Goal: Transaction & Acquisition: Obtain resource

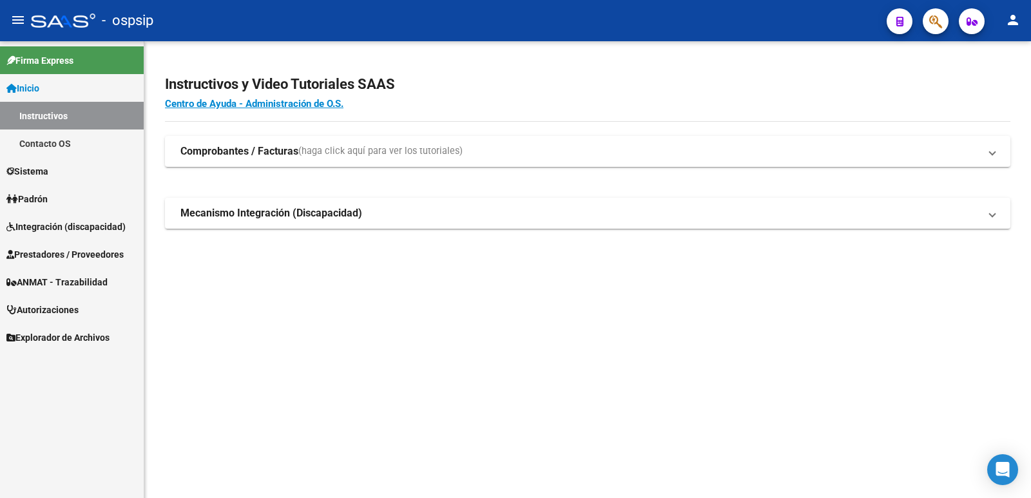
click at [527, 286] on div "Instructivos y Video Tutoriales SAAS Centro de Ayuda - Administración de O.S. C…" at bounding box center [587, 165] width 887 height 249
click at [63, 253] on span "Prestadores / Proveedores" at bounding box center [64, 255] width 117 height 14
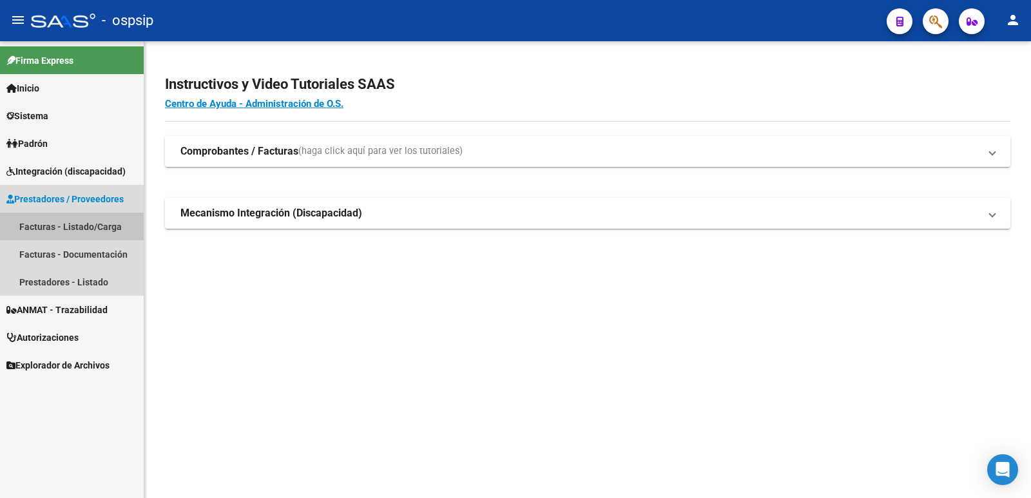
click at [73, 224] on link "Facturas - Listado/Carga" at bounding box center [72, 227] width 144 height 28
click at [83, 224] on link "Facturas - Listado/Carga" at bounding box center [72, 227] width 144 height 28
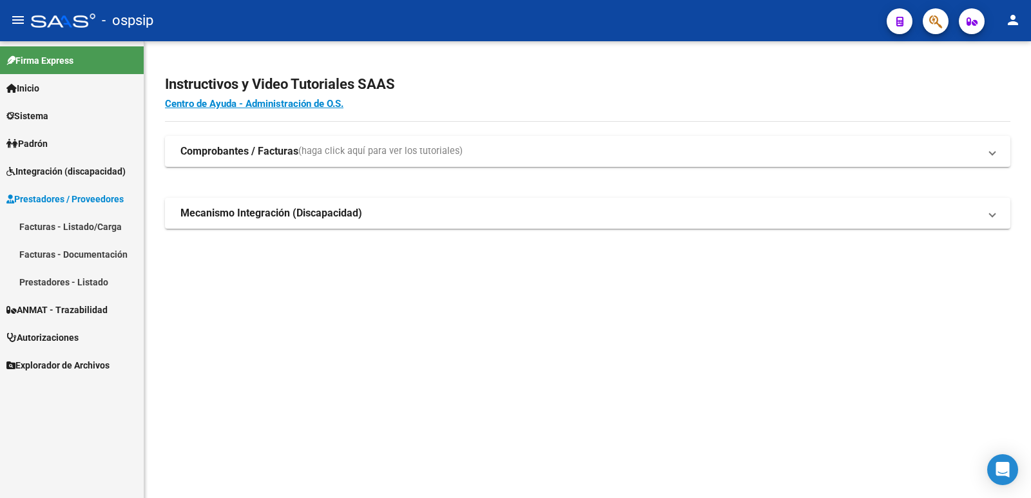
click at [94, 224] on link "Facturas - Listado/Carga" at bounding box center [72, 227] width 144 height 28
click at [94, 200] on span "Prestadores / Proveedores" at bounding box center [64, 199] width 117 height 14
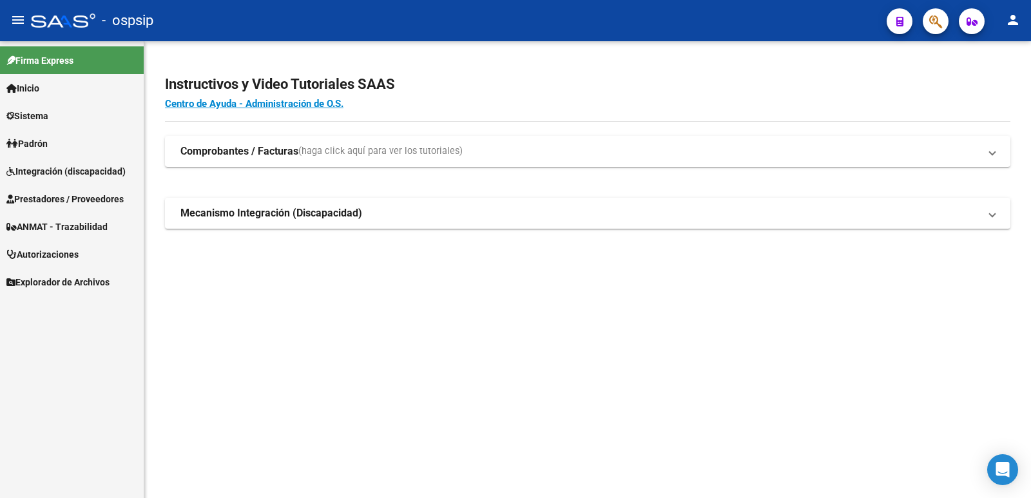
click at [79, 197] on span "Prestadores / Proveedores" at bounding box center [64, 199] width 117 height 14
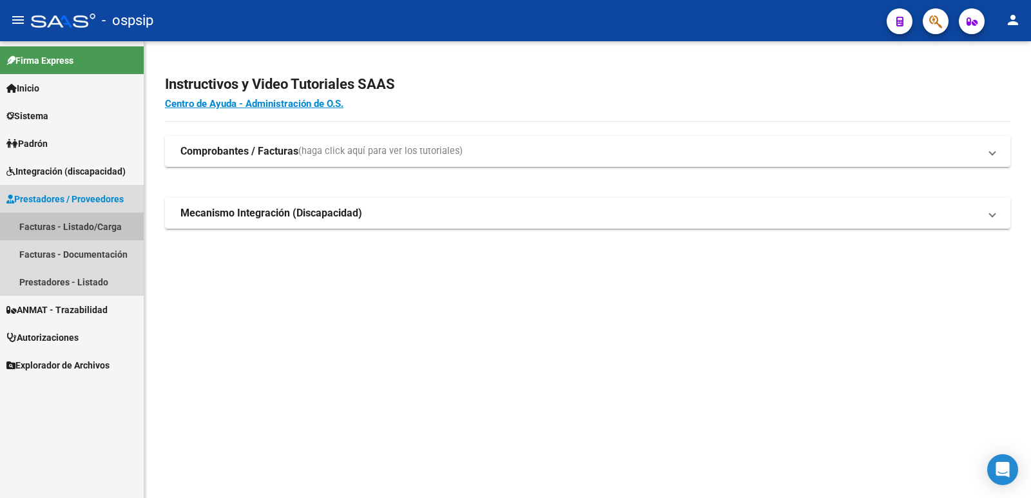
click at [43, 224] on link "Facturas - Listado/Carga" at bounding box center [72, 227] width 144 height 28
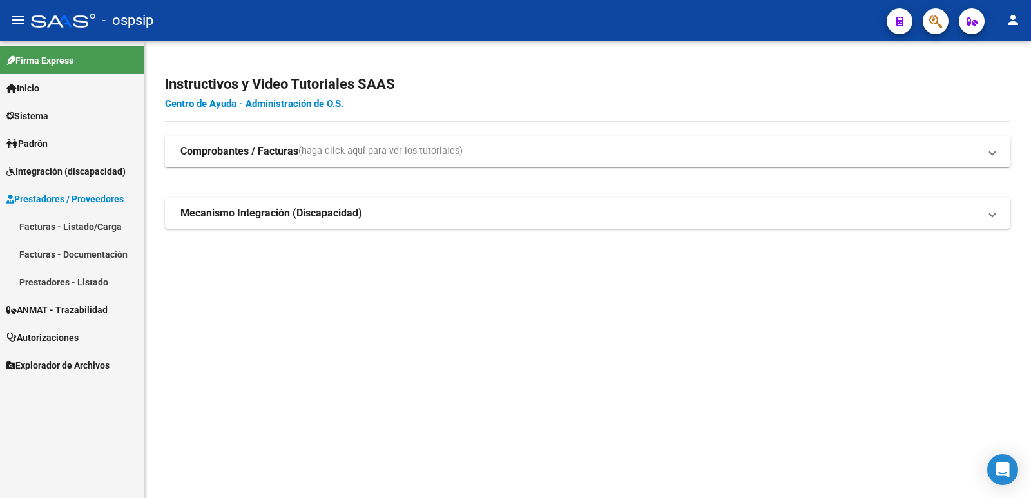
click at [244, 148] on strong "Comprobantes / Facturas" at bounding box center [239, 151] width 118 height 14
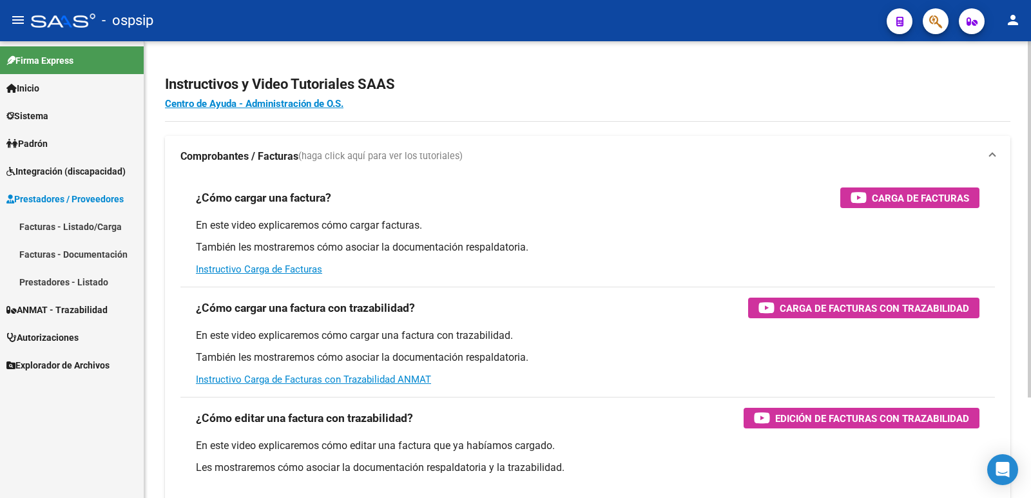
click at [246, 149] on mat-expansion-panel-header "Comprobantes / Facturas (haga click aquí para ver los tutoriales)" at bounding box center [588, 156] width 846 height 41
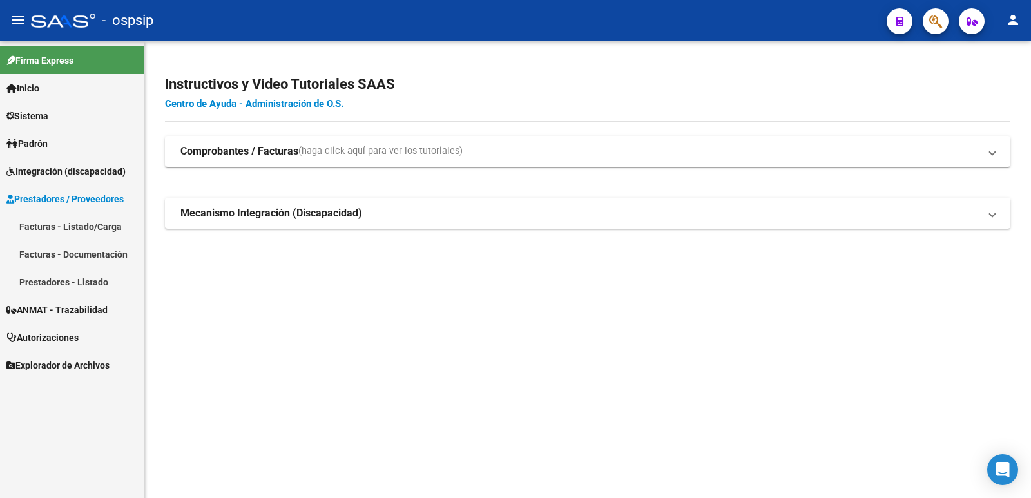
click at [95, 255] on link "Facturas - Documentación" at bounding box center [72, 254] width 144 height 28
click at [108, 224] on link "Facturas - Listado/Carga" at bounding box center [72, 227] width 144 height 28
click at [17, 17] on mat-icon "menu" at bounding box center [17, 19] width 15 height 15
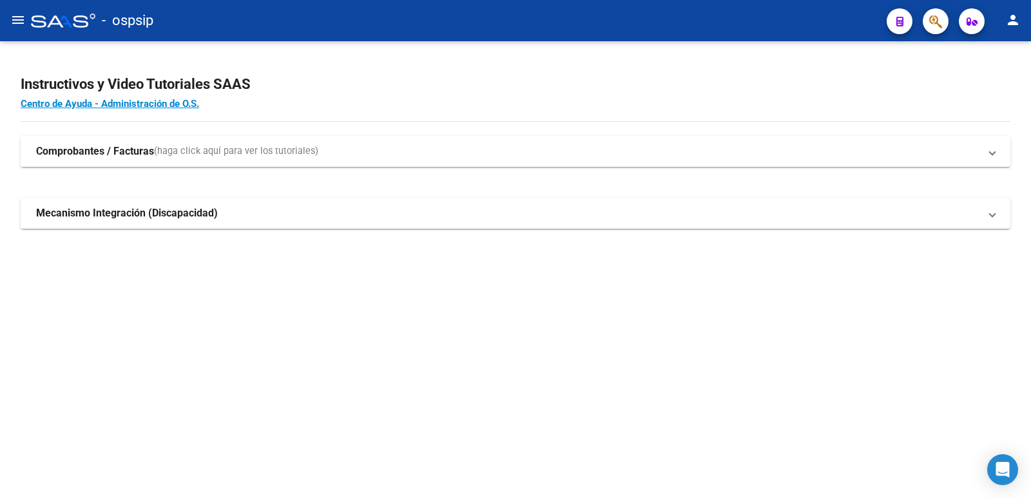
click at [19, 19] on mat-icon "menu" at bounding box center [17, 19] width 15 height 15
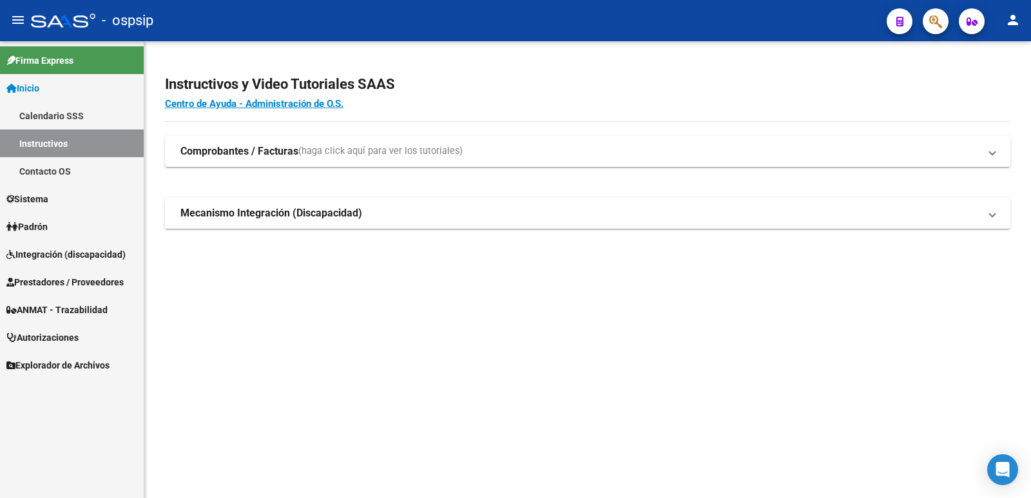
click at [48, 279] on span "Prestadores / Proveedores" at bounding box center [64, 282] width 117 height 14
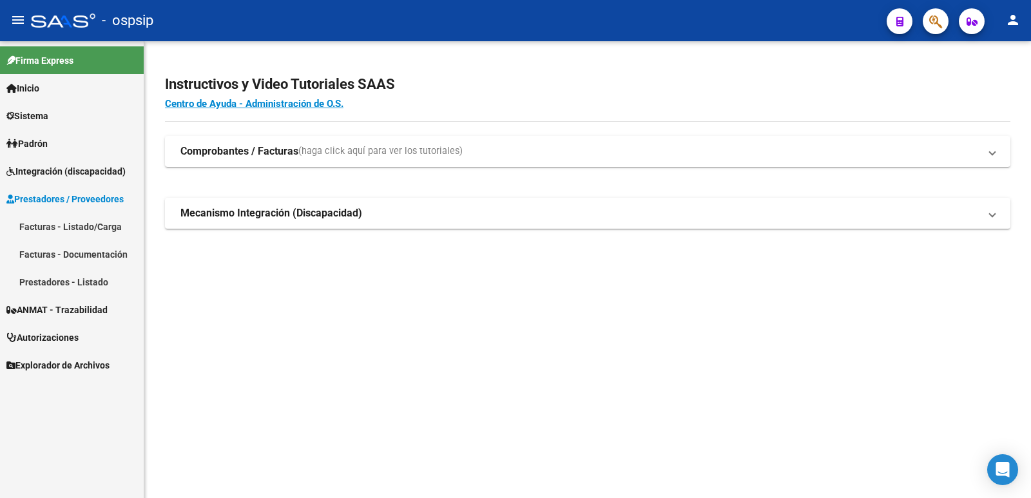
click at [92, 228] on link "Facturas - Listado/Carga" at bounding box center [72, 227] width 144 height 28
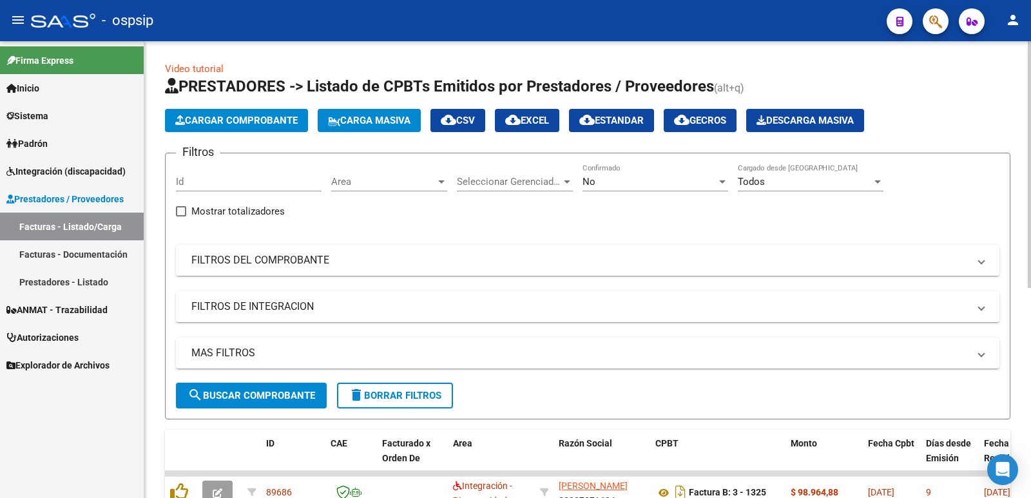
click at [307, 260] on mat-panel-title "FILTROS DEL COMPROBANTE" at bounding box center [579, 260] width 777 height 14
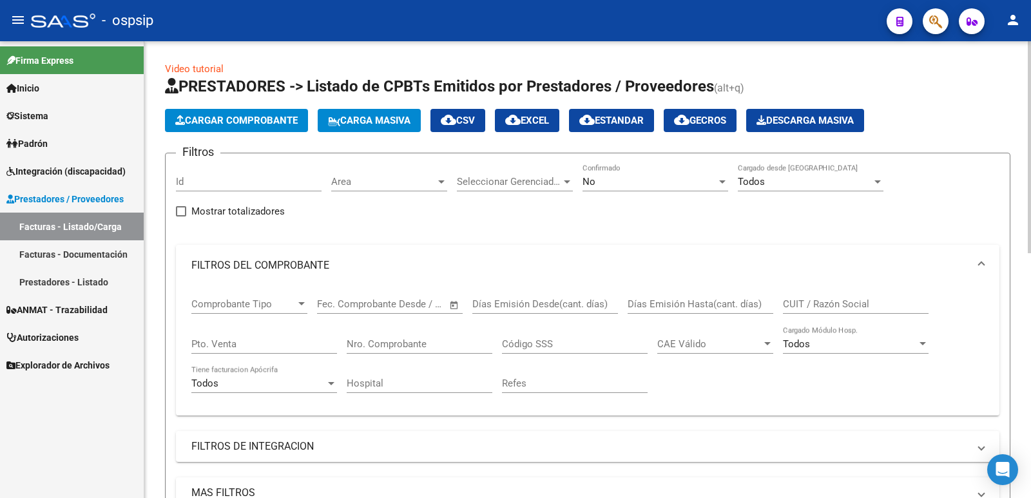
click at [800, 309] on input "CUIT / Razón Social" at bounding box center [856, 304] width 146 height 12
click at [581, 183] on app-drop-down-list "Seleccionar Gerenciador Seleccionar Gerenciador" at bounding box center [520, 184] width 126 height 40
click at [594, 182] on span "No" at bounding box center [589, 182] width 13 height 12
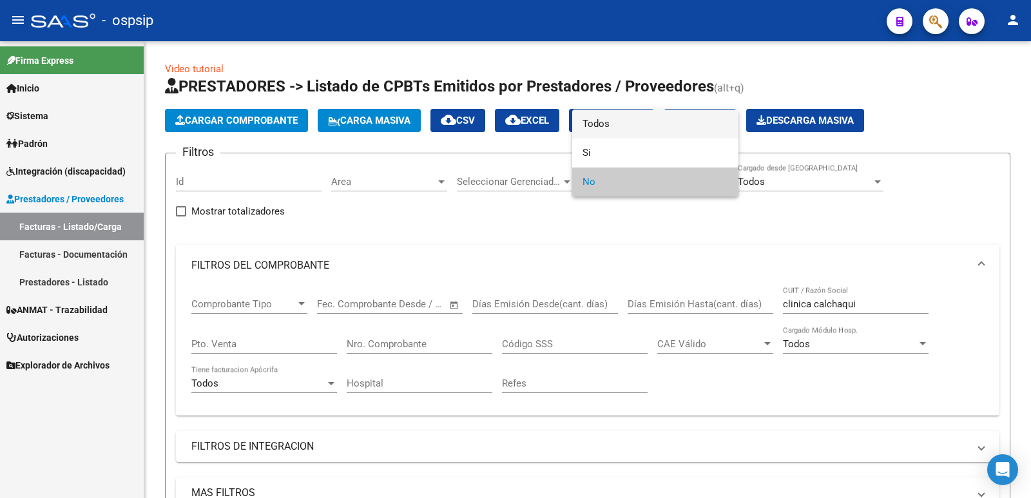
click at [599, 122] on span "Todos" at bounding box center [656, 124] width 146 height 29
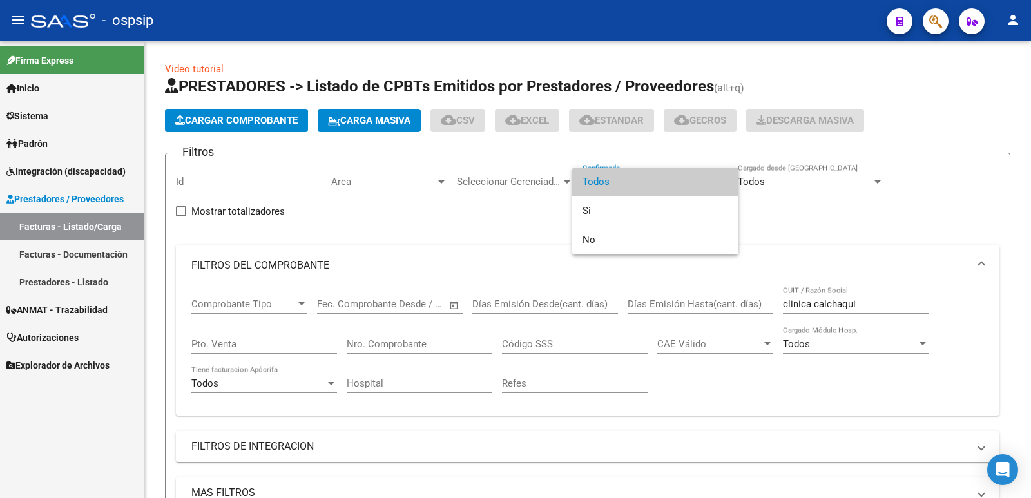
click at [638, 181] on span "Todos" at bounding box center [656, 182] width 146 height 29
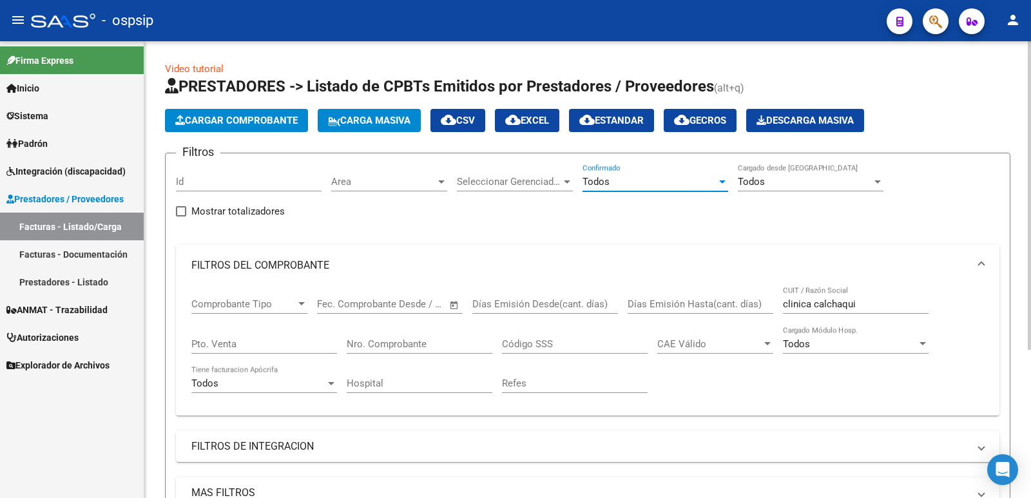
click at [812, 227] on div "Filtros Id Area Area Seleccionar Gerenciador Seleccionar Gerenciador Todos Conf…" at bounding box center [588, 343] width 824 height 359
drag, startPoint x: 866, startPoint y: 300, endPoint x: 743, endPoint y: 293, distance: 124.0
click at [743, 293] on div "Comprobante Tipo Comprobante Tipo Fecha inicio – Fecha fin Fec. Comprobante Des…" at bounding box center [587, 345] width 793 height 119
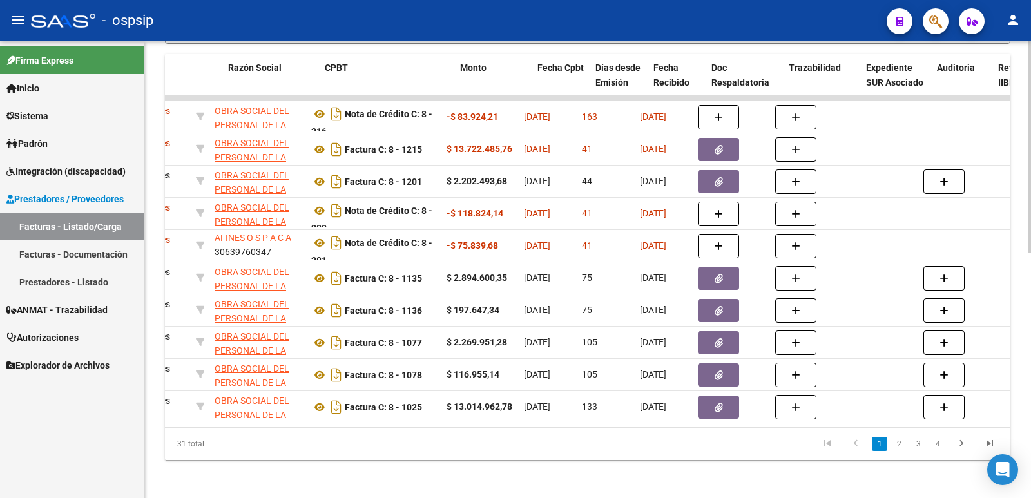
scroll to position [0, 213]
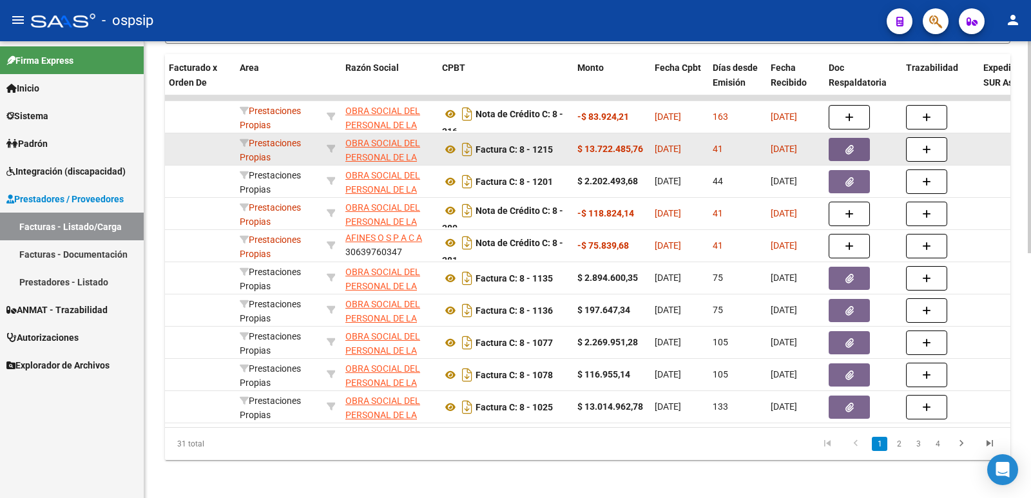
type input "30639760347"
click at [850, 155] on button "button" at bounding box center [849, 149] width 41 height 23
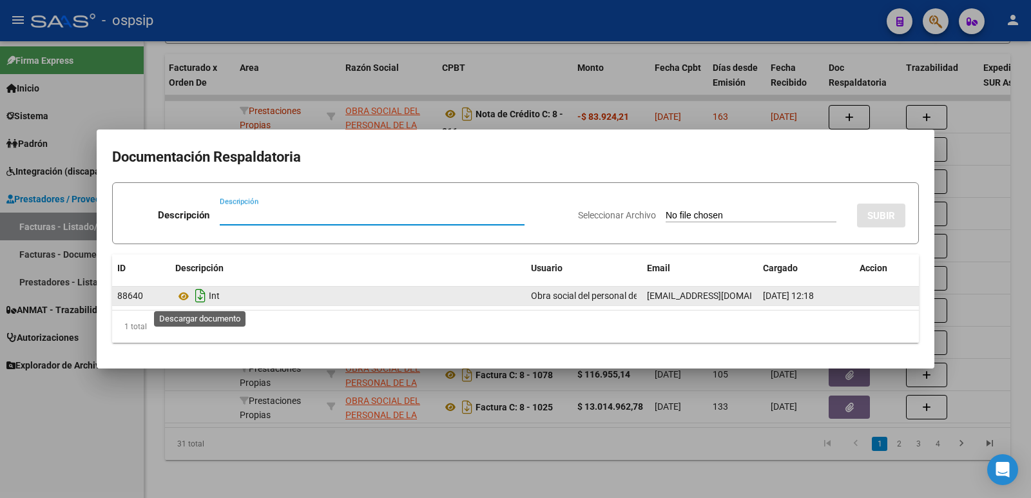
click at [199, 296] on icon "Descargar documento" at bounding box center [200, 296] width 17 height 21
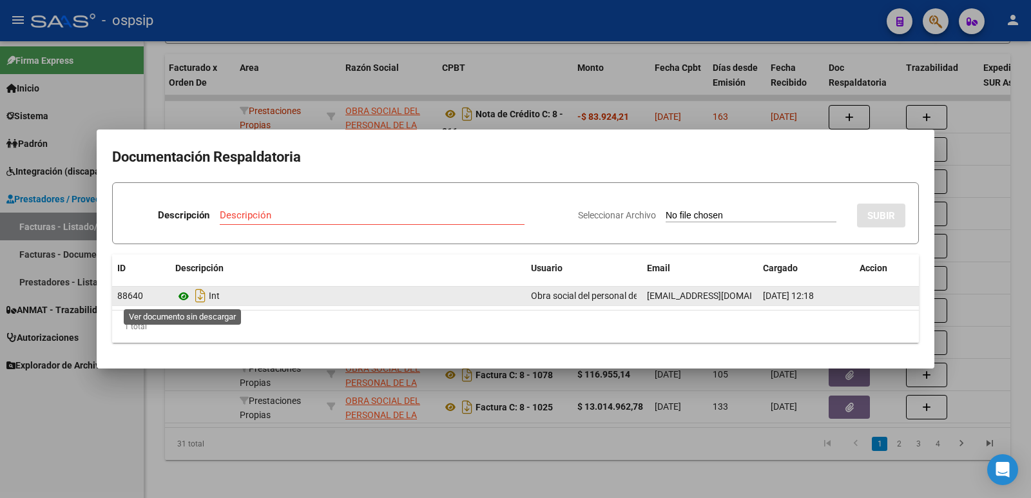
click at [185, 293] on icon at bounding box center [183, 296] width 17 height 15
